Goal: Transaction & Acquisition: Purchase product/service

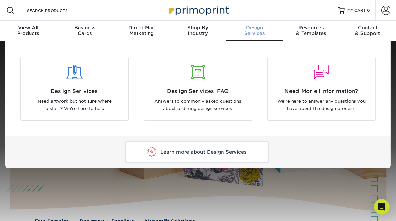
click at [253, 35] on div "Design Services" at bounding box center [254, 31] width 56 height 12
click at [255, 28] on span "Design" at bounding box center [254, 28] width 56 height 6
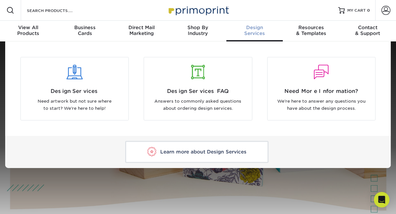
click at [261, 30] on div "Design Services" at bounding box center [254, 31] width 56 height 12
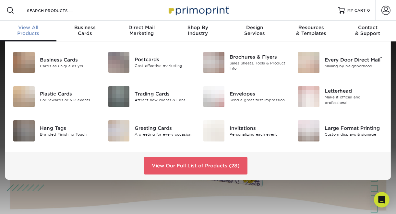
click at [1, 55] on div "Business Cards Cards as unique as you Postcards Cost-effective marketing ®" at bounding box center [198, 111] width 396 height 139
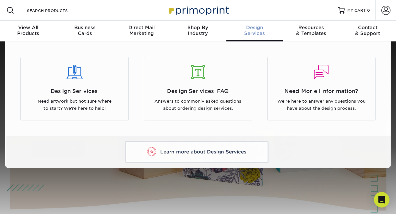
click at [258, 29] on span "Design" at bounding box center [254, 28] width 56 height 6
click at [214, 156] on link "Learn more about Design Services" at bounding box center [196, 152] width 143 height 22
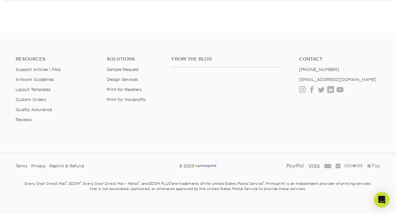
scroll to position [1199, 0]
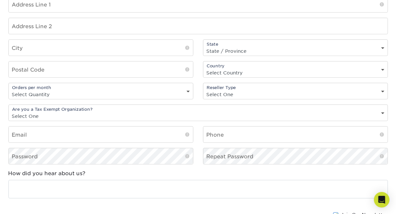
scroll to position [575, 0]
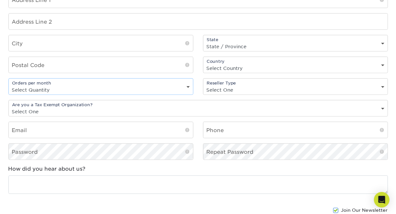
click at [186, 85] on select "Select Quantity 1 - 9 10 - 19 20 or more" at bounding box center [101, 89] width 184 height 9
click at [200, 84] on div "Reseller Type Select One freelance graphic designer print broker / reseller pri…" at bounding box center [295, 87] width 195 height 17
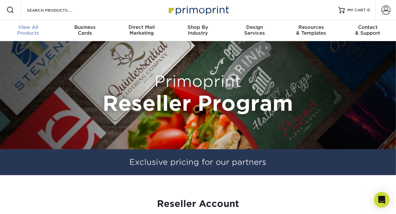
scroll to position [1, 0]
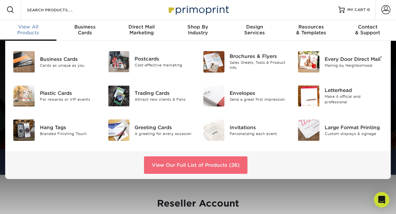
click at [196, 162] on link "View Our Full List of Products (28)" at bounding box center [195, 166] width 103 height 18
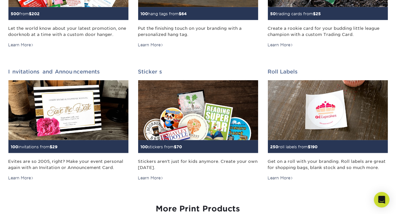
scroll to position [584, 0]
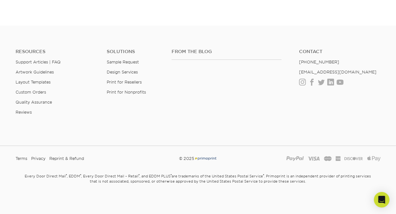
scroll to position [667, 0]
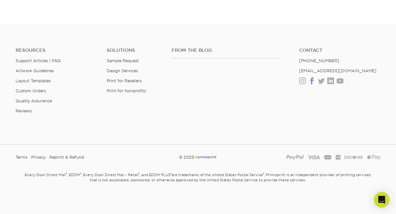
click at [312, 80] on link "Facebook" at bounding box center [312, 82] width 7 height 6
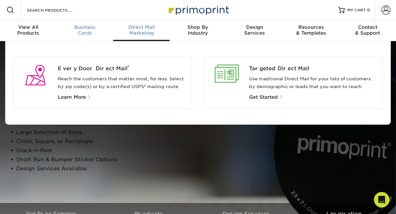
scroll to position [0, 0]
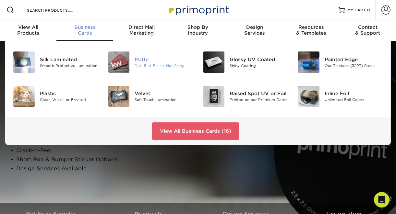
click at [121, 66] on img at bounding box center [118, 62] width 21 height 21
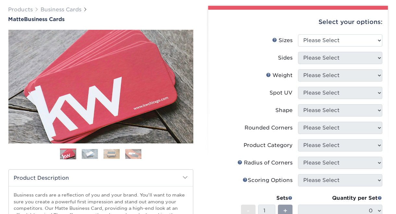
select select "2.00x3.50"
click at [298, 34] on select "Please Select 1.5" x 3.5" - Mini 1.75" x 3.5" - Mini 2" x 2" - Square 2" x 3" -…" at bounding box center [340, 40] width 84 height 12
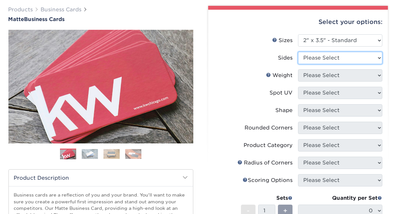
click at [355, 56] on select "Please Select Print Both Sides Print Front Only" at bounding box center [340, 58] width 84 height 12
select select "13abbda7-1d64-4f25-8bb2-c179b224825d"
click at [298, 52] on select "Please Select Print Both Sides Print Front Only" at bounding box center [340, 58] width 84 height 12
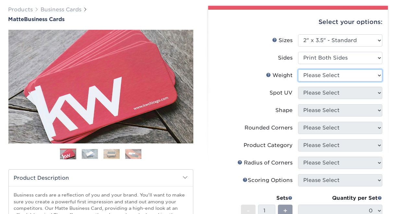
click at [356, 76] on select "Please Select 16PT 14PT" at bounding box center [340, 75] width 84 height 12
select select "16PT"
click at [298, 69] on select "Please Select 16PT 14PT" at bounding box center [340, 75] width 84 height 12
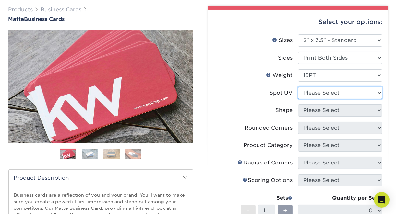
click at [359, 93] on select "Please Select No Spot UV Front and Back (Both Sides) Front Only Back Only" at bounding box center [340, 93] width 84 height 12
click at [359, 94] on select "Please Select No Spot UV Front and Back (Both Sides) Front Only Back Only" at bounding box center [340, 93] width 84 height 12
click at [357, 93] on select "Please Select No Spot UV Front and Back (Both Sides) Front Only Back Only" at bounding box center [340, 93] width 84 height 12
select select "3"
click at [298, 87] on select "Please Select No Spot UV Front and Back (Both Sides) Front Only Back Only" at bounding box center [340, 93] width 84 height 12
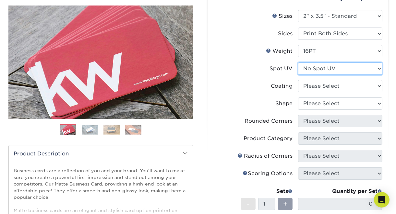
scroll to position [76, 0]
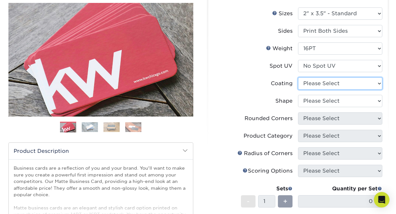
click at [353, 83] on select at bounding box center [340, 84] width 84 height 12
select select "121bb7b5-3b4d-429f-bd8d-bbf80e953313"
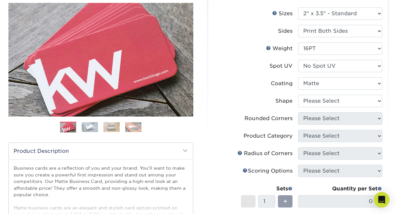
click at [298, 78] on select at bounding box center [340, 84] width 84 height 12
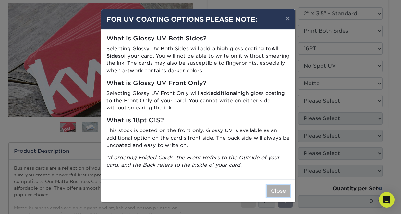
click at [281, 192] on button "Close" at bounding box center [278, 191] width 23 height 12
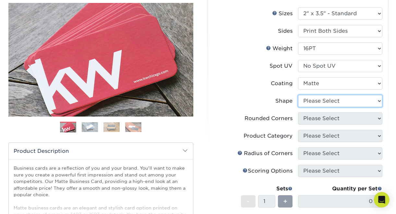
click at [321, 102] on select "Please Select Standard Oval" at bounding box center [340, 101] width 84 height 12
select select "standard"
click at [298, 95] on select "Please Select Standard Oval" at bounding box center [340, 101] width 84 height 12
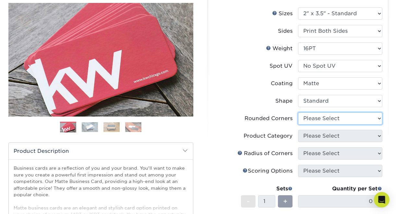
click at [338, 118] on select "Please Select Yes - Round 2 Corners Yes - Round 4 Corners No" at bounding box center [340, 119] width 84 height 12
click at [322, 162] on li "Radius of Corners Please Select" at bounding box center [298, 157] width 169 height 18
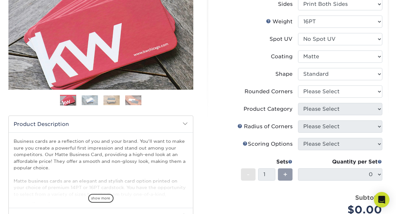
scroll to position [103, 0]
click at [333, 91] on select "Please Select Yes - Round 2 Corners Yes - Round 4 Corners No" at bounding box center [340, 92] width 84 height 12
select select "0"
click at [298, 86] on select "Please Select Yes - Round 2 Corners Yes - Round 4 Corners No" at bounding box center [340, 92] width 84 height 12
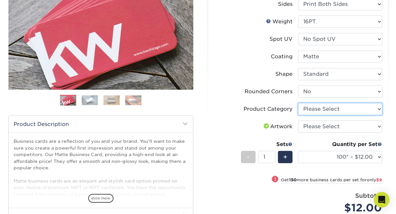
click at [350, 106] on select "Please Select Business Cards" at bounding box center [340, 109] width 84 height 12
select select "3b5148f1-0588-4f88-a218-97bcfdce65c1"
click at [298, 103] on select "Please Select Business Cards" at bounding box center [340, 109] width 84 height 12
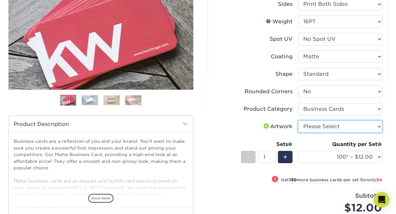
click at [340, 126] on select "Please Select I will upload files I need a design - $100" at bounding box center [340, 127] width 84 height 12
select select "upload"
click at [298, 121] on select "Please Select I will upload files I need a design - $100" at bounding box center [340, 127] width 84 height 12
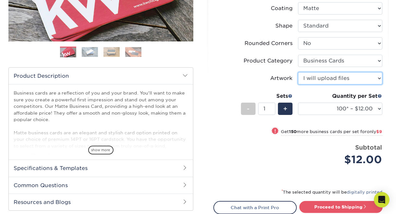
scroll to position [151, 0]
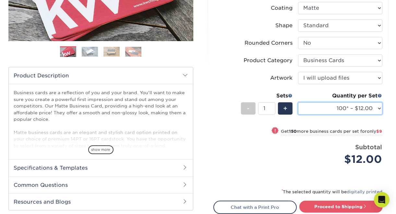
click at [366, 104] on select "100* – $12.00 250* – $21.00 500 – $42.00 1000 – $53.00 2500 – $95.00 5000 – $18…" at bounding box center [340, 109] width 84 height 12
select select "500 – $42.00"
click at [298, 103] on select "100* – $12.00 250* – $21.00 500 – $42.00 1000 – $53.00 2500 – $95.00 5000 – $18…" at bounding box center [340, 109] width 84 height 12
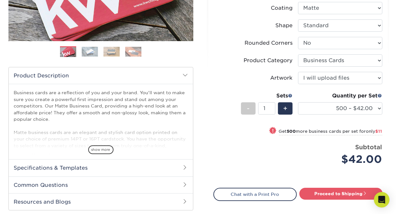
click at [390, 101] on div "Select your options: Sizes Help Sizes Please Select 1.5" x 3.5" - Mini -" at bounding box center [295, 74] width 195 height 342
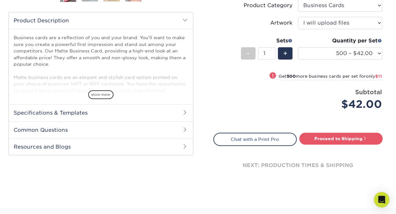
scroll to position [208, 0]
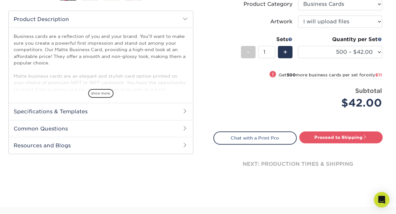
click at [341, 163] on div "next: production times & shipping" at bounding box center [297, 164] width 169 height 39
click at [346, 135] on link "Proceed to Shipping" at bounding box center [340, 138] width 83 height 12
type input "Set 1"
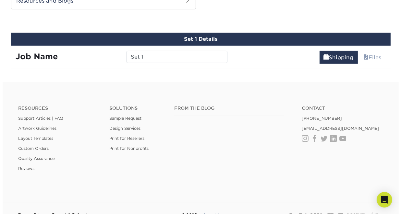
scroll to position [356, 0]
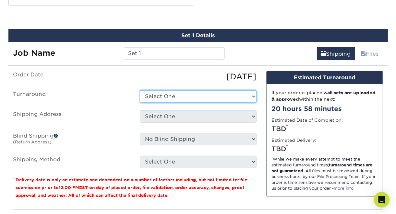
click at [200, 95] on select "Select One 2-4 Business Days 2 Day Next Business Day" at bounding box center [198, 97] width 117 height 12
select select "b78ebb40-f3d8-446a-8df3-6de10c612245"
click at [140, 91] on select "Select One 2-4 Business Days 2 Day Next Business Day" at bounding box center [198, 97] width 117 height 12
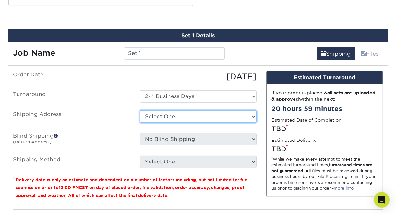
click at [233, 111] on select "Select One + Add New Address - Login" at bounding box center [198, 117] width 117 height 12
select select "newaddress"
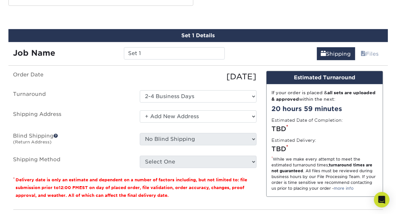
click at [140, 111] on select "Select One + Add New Address - Login" at bounding box center [198, 117] width 117 height 12
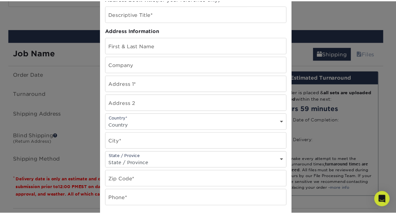
scroll to position [0, 0]
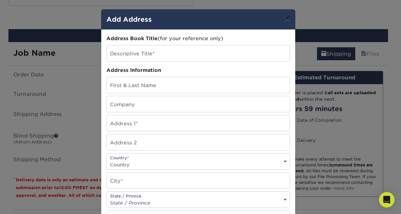
click at [287, 17] on button "×" at bounding box center [287, 18] width 15 height 18
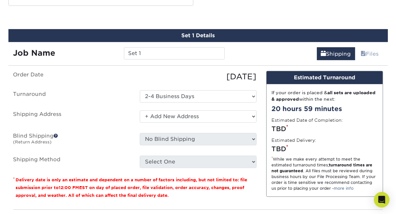
click at [260, 103] on div "Order Date [DATE] [GEOGRAPHIC_DATA] Select One 2-4 Business Days 2 Day Next Bus…" at bounding box center [134, 138] width 253 height 134
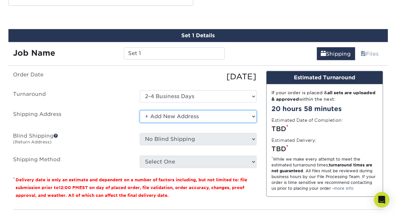
click at [250, 113] on select "Select One + Add New Address - Login" at bounding box center [198, 117] width 117 height 12
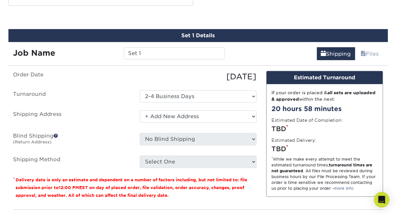
click at [266, 116] on div "Design Estimated Turnaround If your order is placed & all sets are uploaded & a…" at bounding box center [324, 138] width 127 height 134
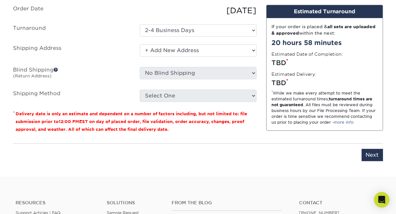
scroll to position [427, 0]
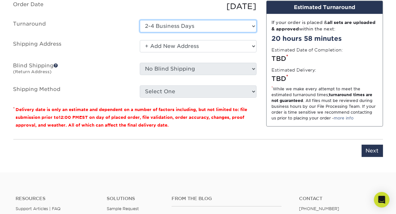
click at [227, 26] on select "Select One 2-4 Business Days 2 Day Next Business Day" at bounding box center [198, 26] width 117 height 12
select select "537feecc-bbf3-4c5a-82cb-a8dbf54f53c4"
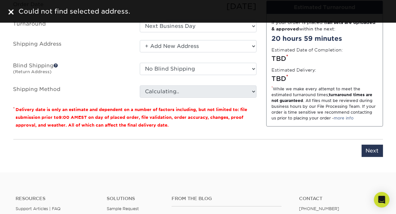
click at [282, 86] on div "* While we make every attempt to meet the estimated turnaround times; turnaroun…" at bounding box center [325, 103] width 106 height 35
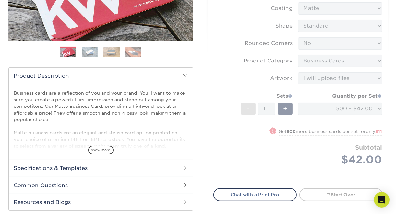
scroll to position [0, 0]
